Goal: Navigation & Orientation: Locate item on page

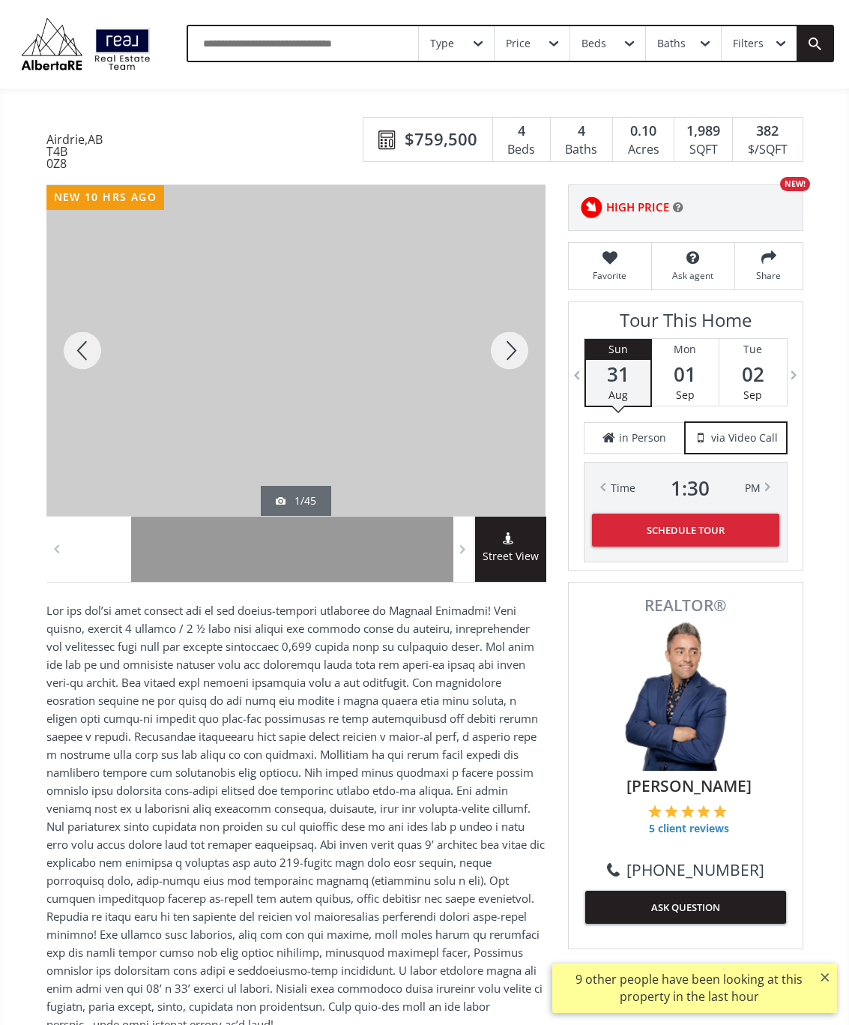
click at [505, 352] on div at bounding box center [510, 350] width 72 height 331
click at [514, 366] on div at bounding box center [510, 350] width 72 height 331
click at [522, 367] on div at bounding box center [510, 350] width 72 height 331
click at [511, 364] on div at bounding box center [510, 350] width 72 height 331
click at [528, 364] on div at bounding box center [510, 350] width 72 height 331
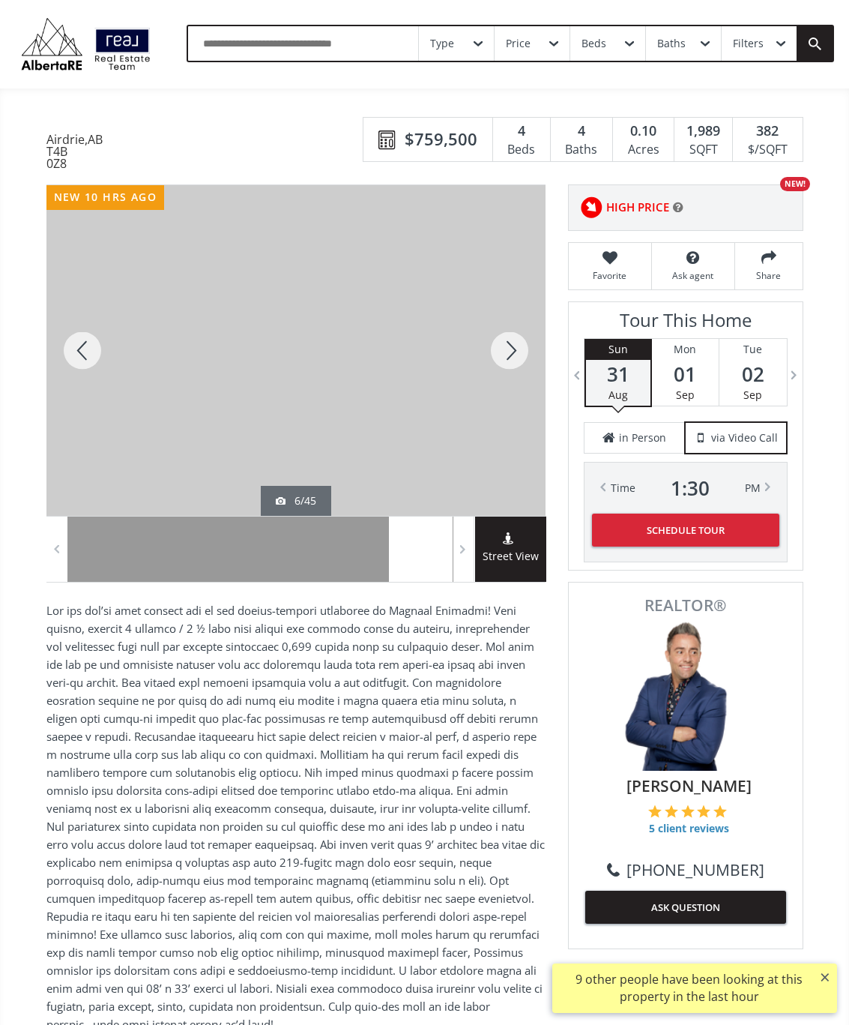
click at [505, 379] on div at bounding box center [510, 350] width 72 height 331
click at [517, 363] on div at bounding box center [510, 350] width 72 height 331
click at [507, 358] on div at bounding box center [510, 350] width 72 height 331
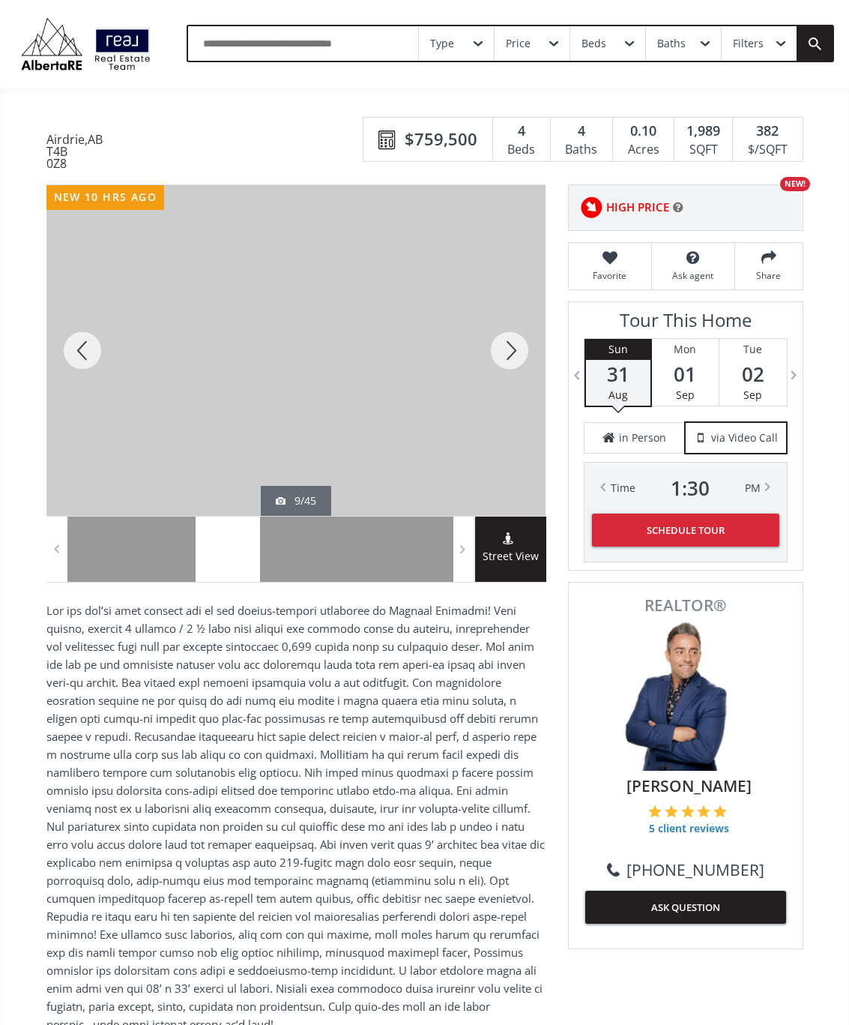
click at [517, 370] on div at bounding box center [510, 350] width 72 height 331
click at [514, 358] on div at bounding box center [510, 350] width 72 height 331
click at [515, 366] on div at bounding box center [510, 350] width 72 height 331
click at [532, 345] on div at bounding box center [510, 350] width 72 height 331
click at [519, 358] on div at bounding box center [510, 350] width 72 height 331
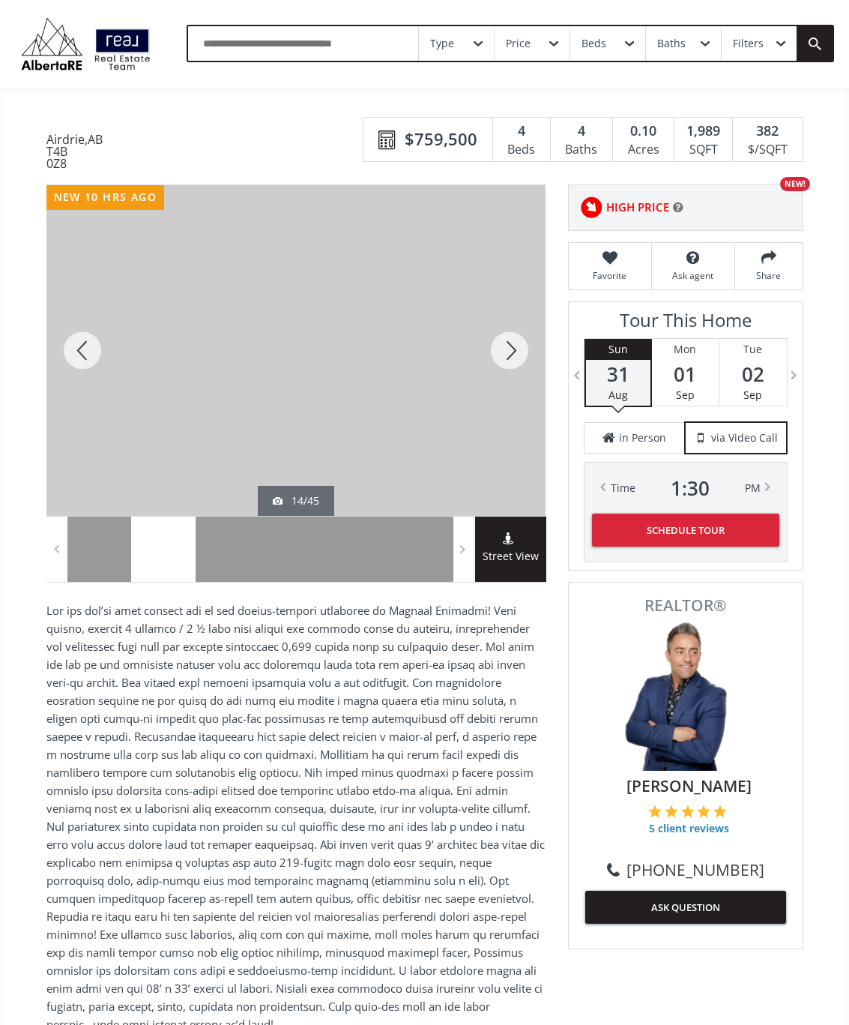
click at [507, 363] on div at bounding box center [510, 350] width 72 height 331
click at [505, 370] on div at bounding box center [510, 350] width 72 height 331
click at [507, 378] on div at bounding box center [510, 350] width 72 height 331
click at [519, 373] on div at bounding box center [510, 350] width 72 height 331
click at [517, 367] on div at bounding box center [510, 350] width 72 height 331
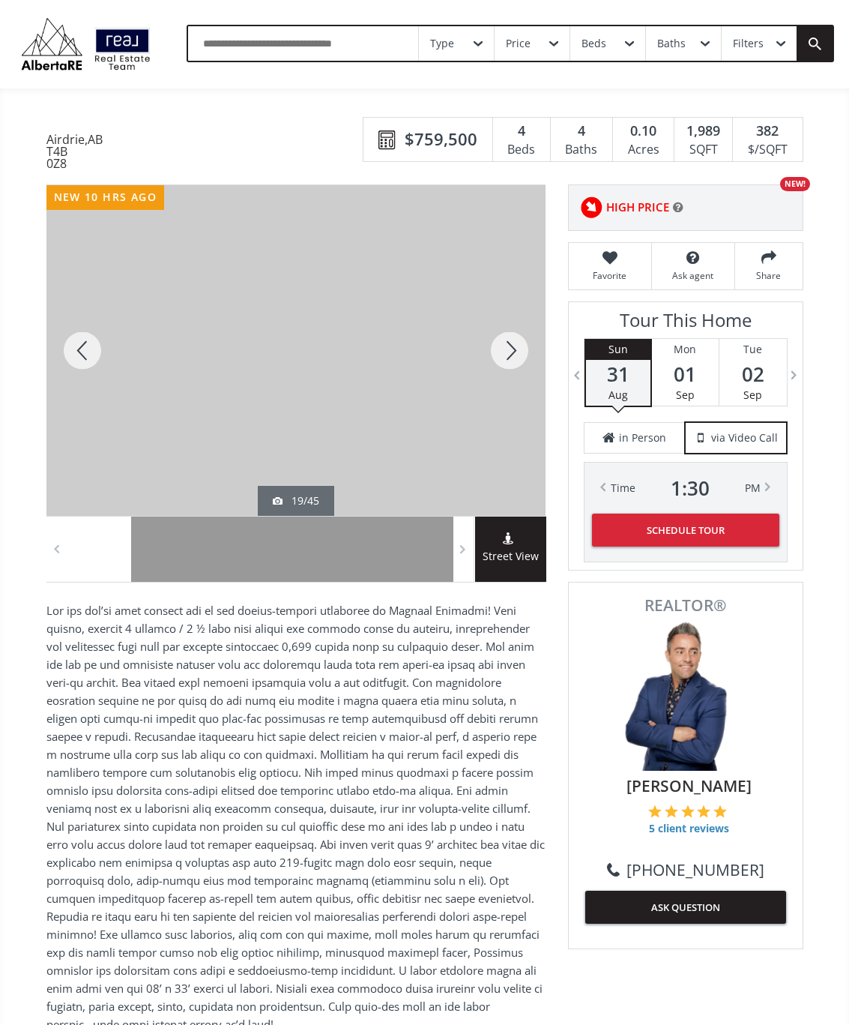
click at [517, 364] on div at bounding box center [510, 350] width 72 height 331
click at [513, 371] on div at bounding box center [510, 350] width 72 height 331
click at [524, 367] on div at bounding box center [510, 350] width 72 height 331
click at [518, 361] on div at bounding box center [510, 350] width 72 height 331
click at [515, 371] on div at bounding box center [510, 350] width 72 height 331
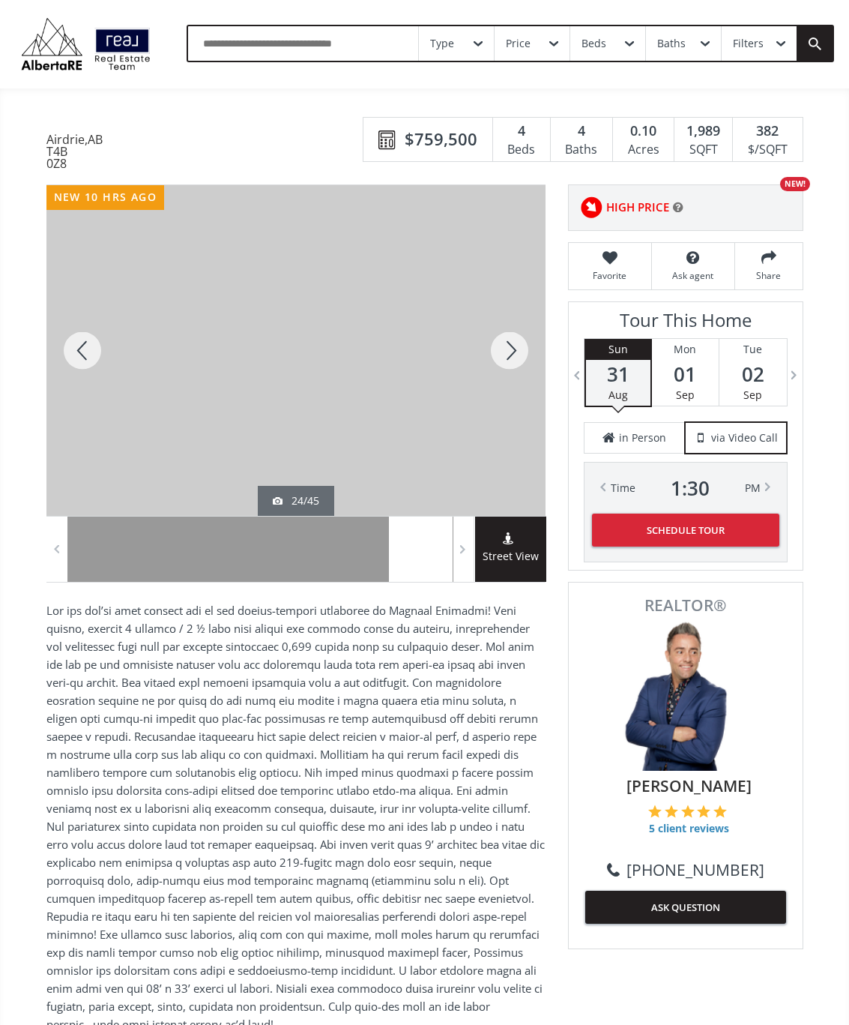
click at [520, 374] on div at bounding box center [510, 350] width 72 height 331
click at [517, 368] on div at bounding box center [510, 350] width 72 height 331
click at [519, 372] on div at bounding box center [510, 350] width 72 height 331
click at [515, 375] on div at bounding box center [510, 350] width 72 height 331
click at [508, 370] on div at bounding box center [510, 350] width 72 height 331
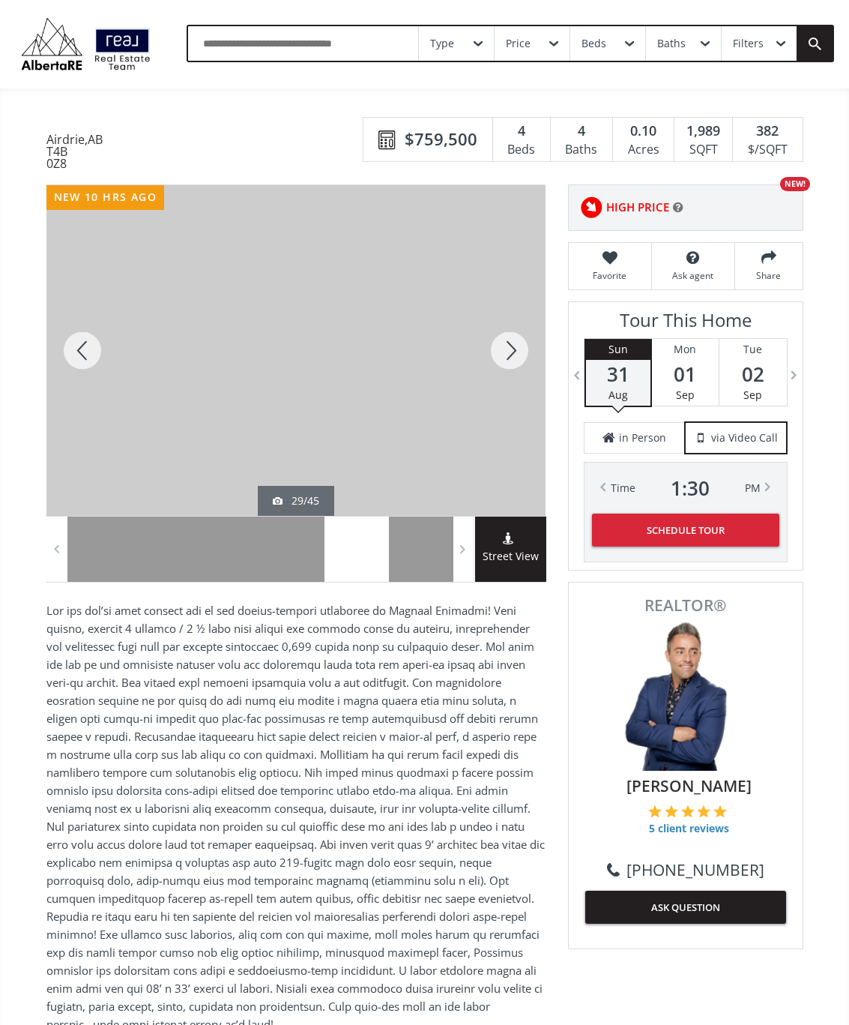
click at [511, 374] on div at bounding box center [510, 350] width 72 height 331
click at [517, 370] on div at bounding box center [510, 350] width 72 height 331
click at [523, 380] on div at bounding box center [510, 350] width 72 height 331
click at [517, 378] on div at bounding box center [510, 350] width 72 height 331
click at [507, 376] on div at bounding box center [510, 350] width 72 height 331
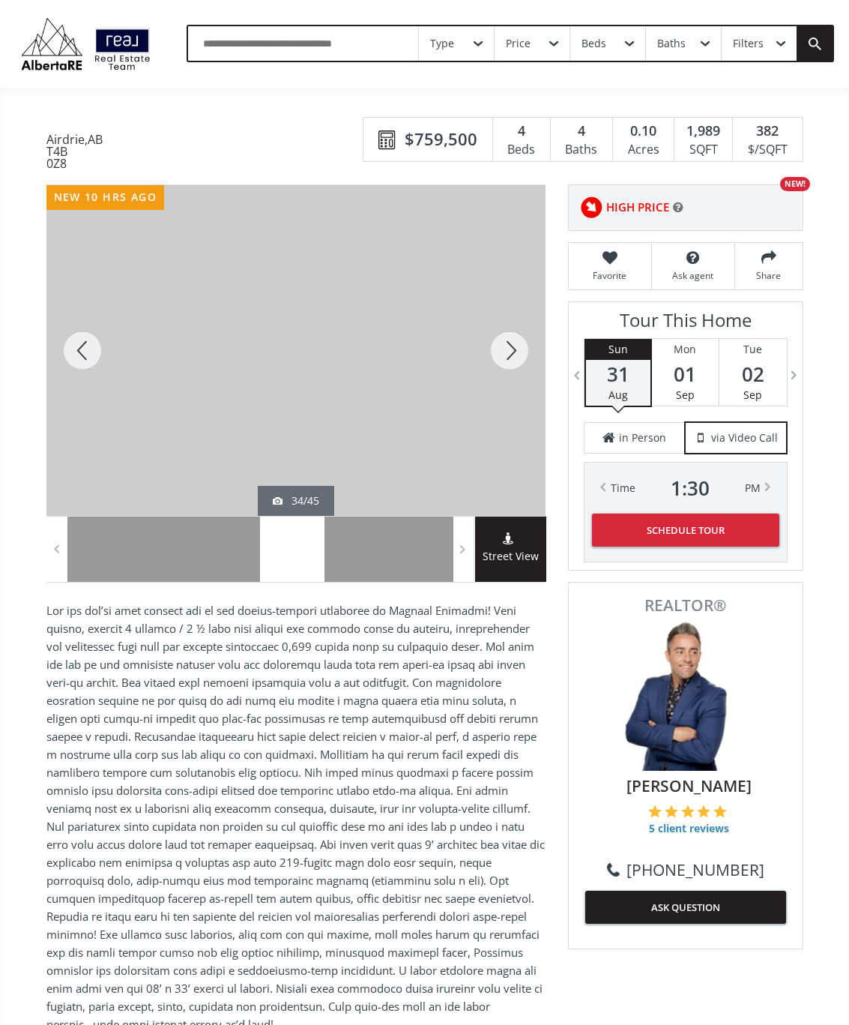
click at [517, 375] on div at bounding box center [510, 350] width 72 height 331
click at [522, 370] on div at bounding box center [510, 350] width 72 height 331
click at [515, 370] on div at bounding box center [510, 350] width 72 height 331
click at [508, 380] on div at bounding box center [510, 350] width 72 height 331
click at [511, 368] on div at bounding box center [510, 350] width 72 height 331
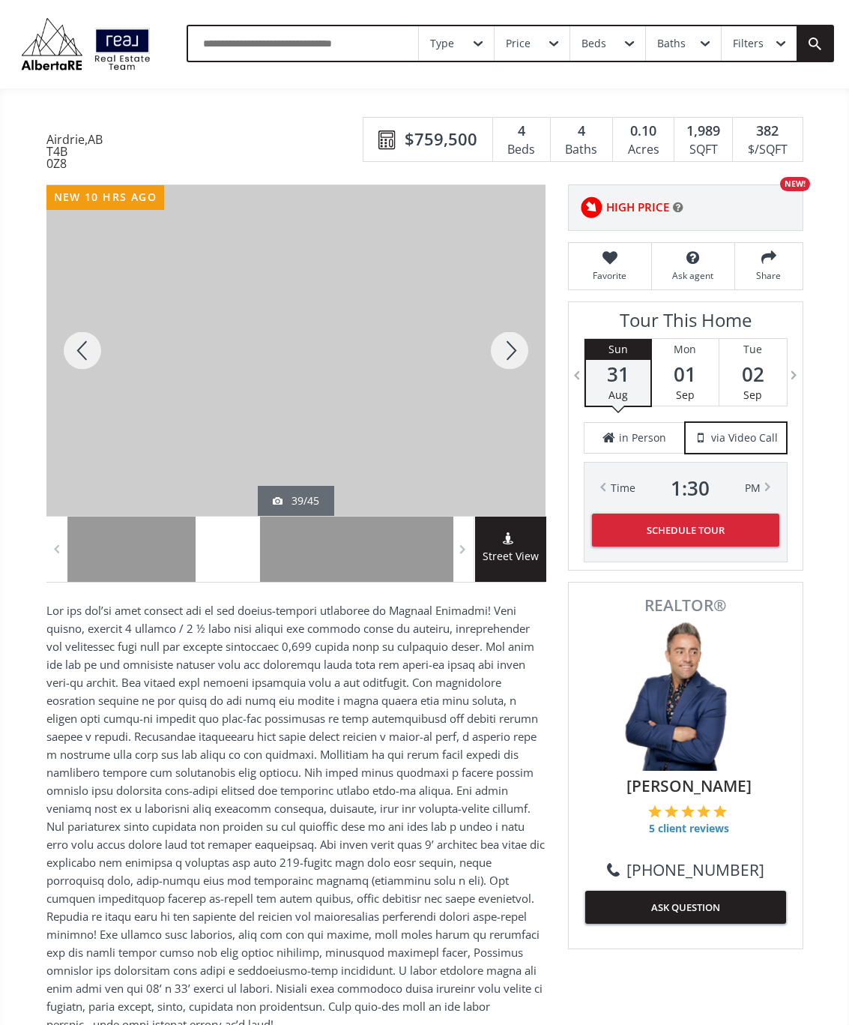
click at [526, 364] on div at bounding box center [510, 350] width 72 height 331
click at [512, 373] on div at bounding box center [510, 350] width 72 height 331
click at [520, 363] on div at bounding box center [510, 350] width 72 height 331
click at [512, 382] on div at bounding box center [510, 350] width 72 height 331
